Goal: Information Seeking & Learning: Learn about a topic

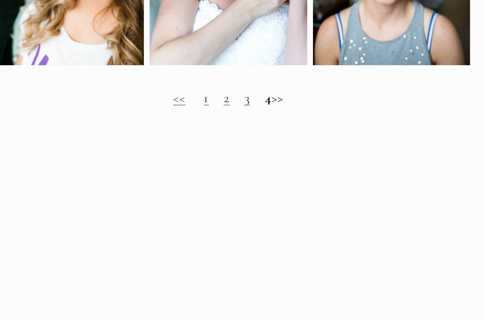
scroll to position [422, 0]
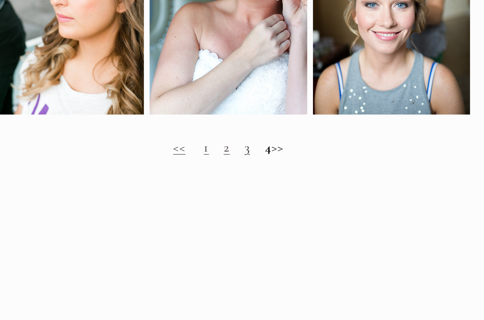
click at [206, 103] on h2 "<< 1 2 3 4 >>" at bounding box center [299, 103] width 340 height 11
click at [282, 103] on link "1" at bounding box center [284, 104] width 4 height 12
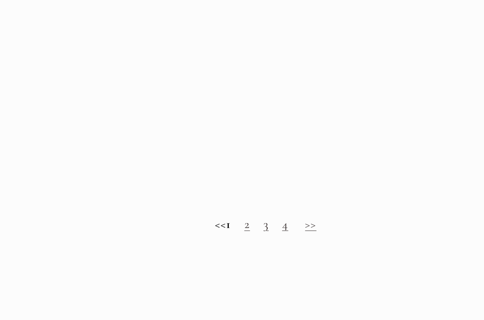
scroll to position [581, 0]
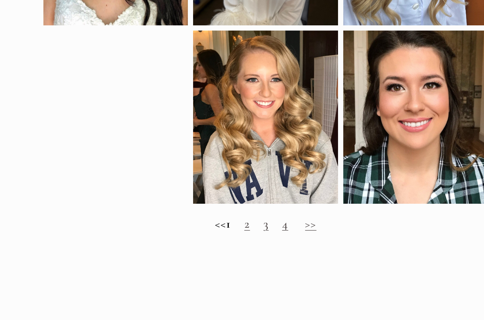
click at [283, 219] on link "2" at bounding box center [285, 225] width 4 height 12
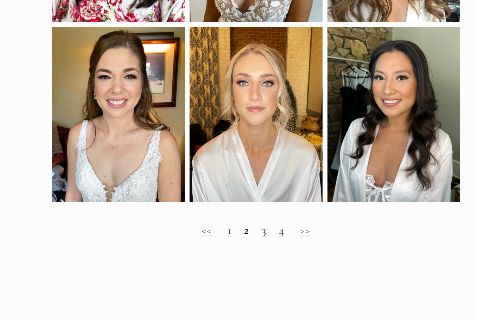
scroll to position [489, 0]
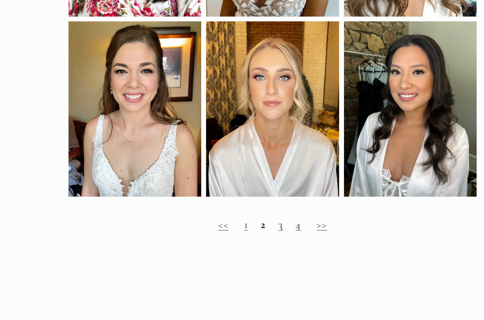
click at [304, 195] on link "3" at bounding box center [306, 201] width 4 height 12
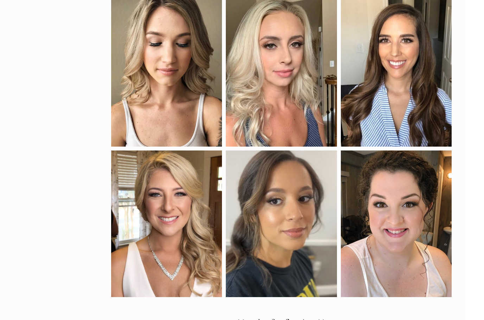
scroll to position [262, 0]
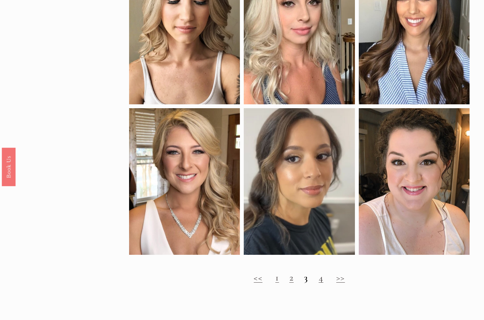
click at [314, 280] on h2 "<< 1 2 3 4 >>" at bounding box center [299, 277] width 340 height 11
click at [304, 278] on strong "3" at bounding box center [306, 277] width 4 height 12
click at [307, 281] on strong "3" at bounding box center [306, 277] width 4 height 12
click at [322, 279] on link "4" at bounding box center [321, 277] width 5 height 12
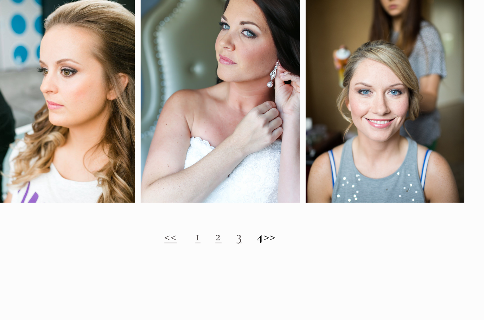
scroll to position [287, 0]
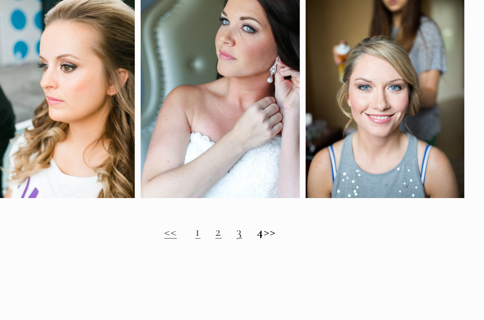
click at [311, 233] on link "3" at bounding box center [313, 239] width 4 height 12
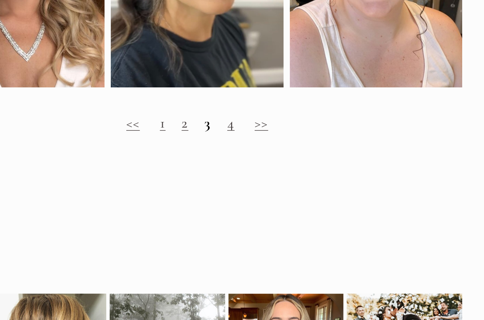
scroll to position [460, 0]
click at [336, 78] on link ">>" at bounding box center [340, 79] width 9 height 12
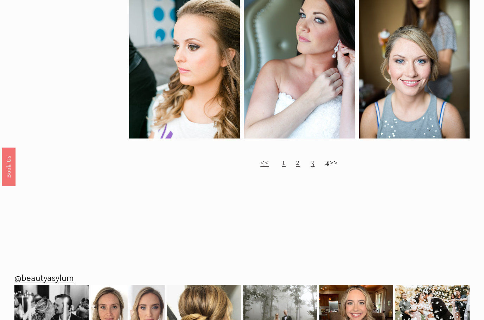
scroll to position [365, 0]
click at [339, 164] on h2 "<< 1 2 3 4 >>" at bounding box center [299, 161] width 340 height 11
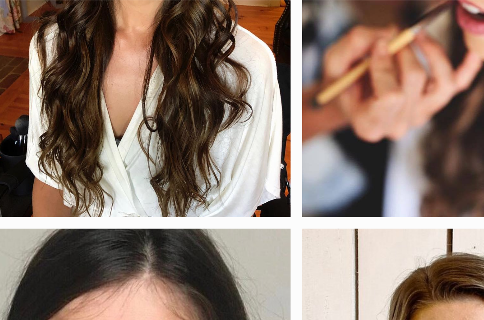
scroll to position [126, 0]
